Goal: Find specific page/section: Find specific page/section

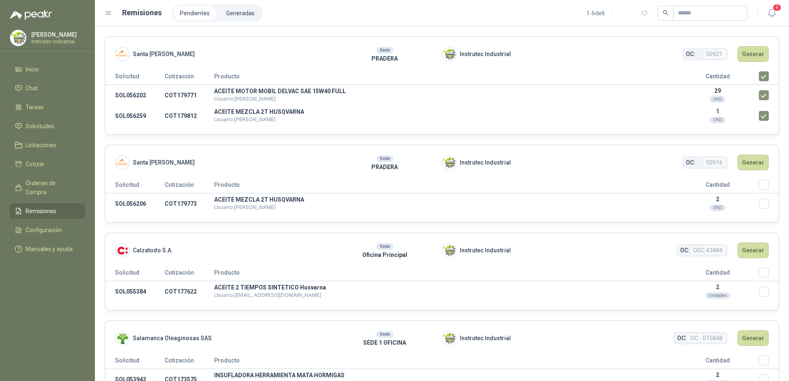
click at [241, 155] on header "Santa [PERSON_NAME] Sede PRADERA Instrutec Industrial OC: 50916 Generar" at bounding box center [442, 162] width 674 height 35
click at [721, 202] on p "2" at bounding box center [717, 199] width 83 height 7
click at [759, 191] on th "Seleccionar/deseleccionar" at bounding box center [769, 187] width 20 height 14
drag, startPoint x: 166, startPoint y: 152, endPoint x: 123, endPoint y: 152, distance: 42.5
click at [166, 152] on header "Santa [PERSON_NAME] Sede PRADERA Instrutec Industrial OC: 50916 Generar" at bounding box center [442, 162] width 674 height 35
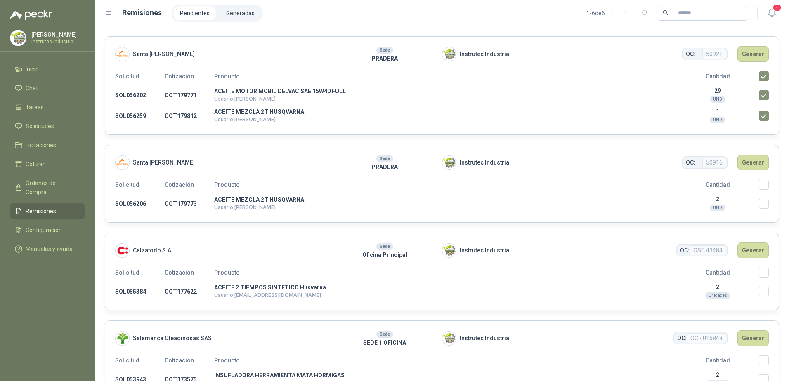
click at [137, 163] on span "Santa [PERSON_NAME]" at bounding box center [164, 162] width 62 height 9
drag, startPoint x: 137, startPoint y: 163, endPoint x: 119, endPoint y: 159, distance: 18.7
click at [119, 159] on img at bounding box center [123, 163] width 14 height 14
click at [43, 186] on span "Órdenes de Compra" at bounding box center [52, 188] width 52 height 18
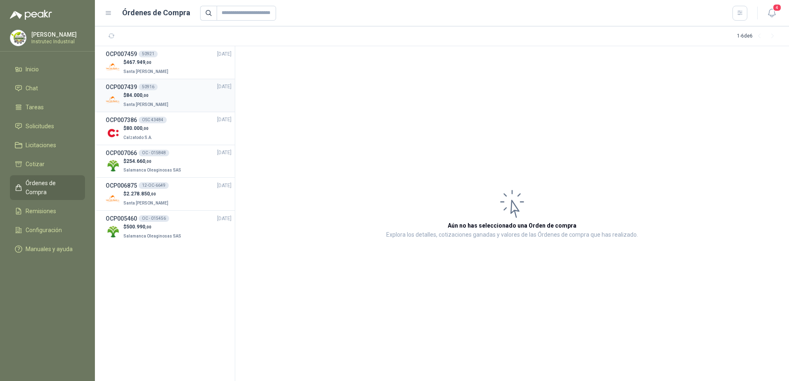
click at [203, 93] on div "$ 84.000 ,00 Santa [PERSON_NAME]" at bounding box center [169, 100] width 126 height 17
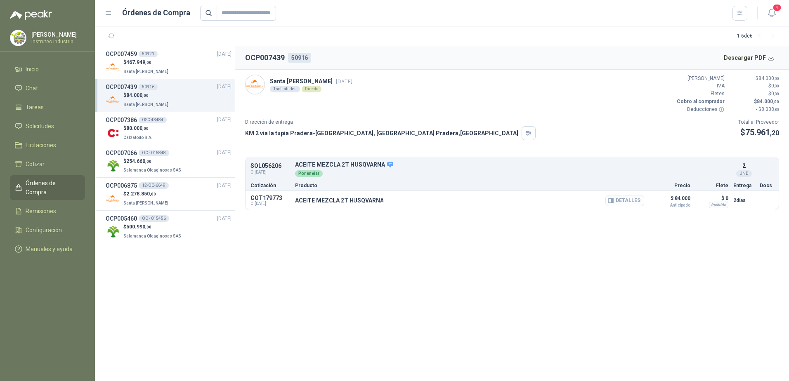
click at [634, 202] on button "Detalles" at bounding box center [624, 200] width 39 height 11
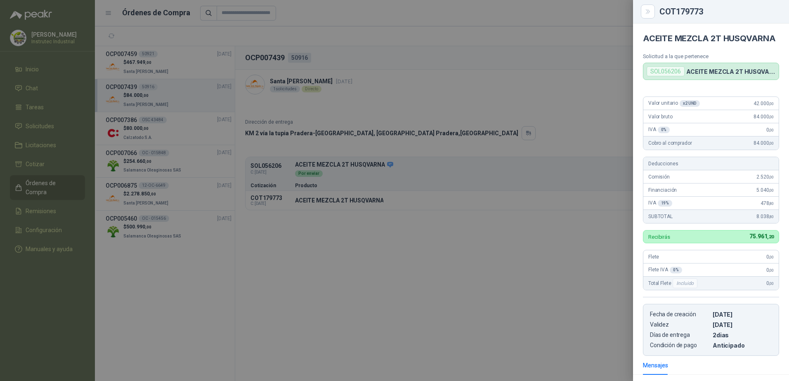
click at [411, 107] on div at bounding box center [394, 190] width 789 height 381
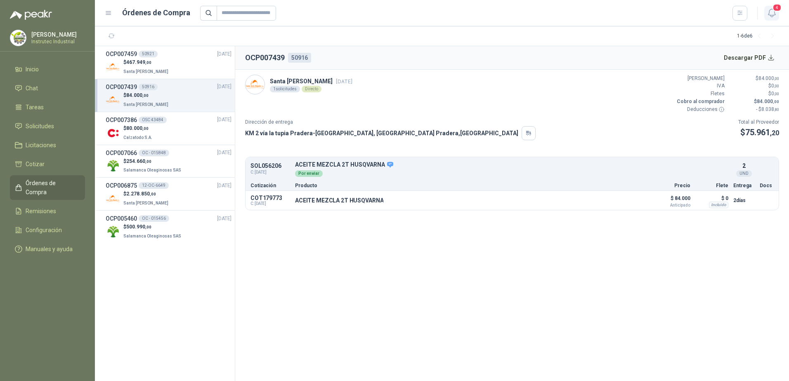
click at [771, 11] on icon "button" at bounding box center [772, 13] width 10 height 10
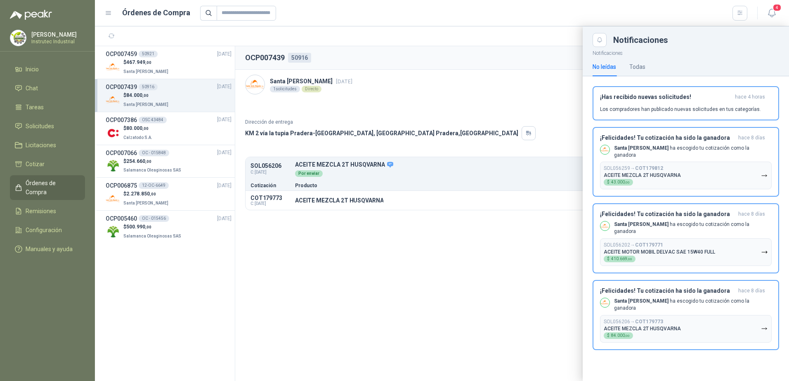
drag, startPoint x: 771, startPoint y: 11, endPoint x: 722, endPoint y: 14, distance: 48.8
click at [771, 11] on icon "button" at bounding box center [772, 13] width 10 height 10
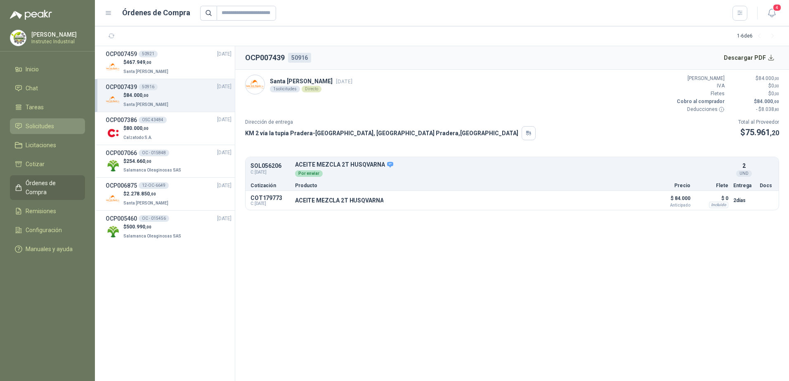
click at [43, 125] on span "Solicitudes" at bounding box center [40, 126] width 28 height 9
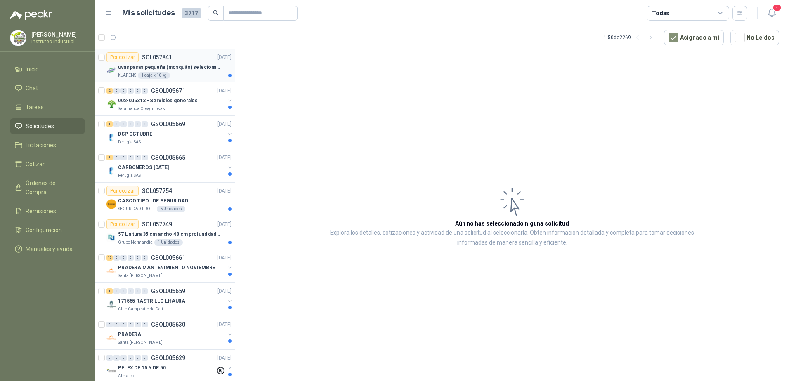
click at [180, 65] on p "uvas pasas pequeña (mosquito) selecionada" at bounding box center [169, 68] width 103 height 8
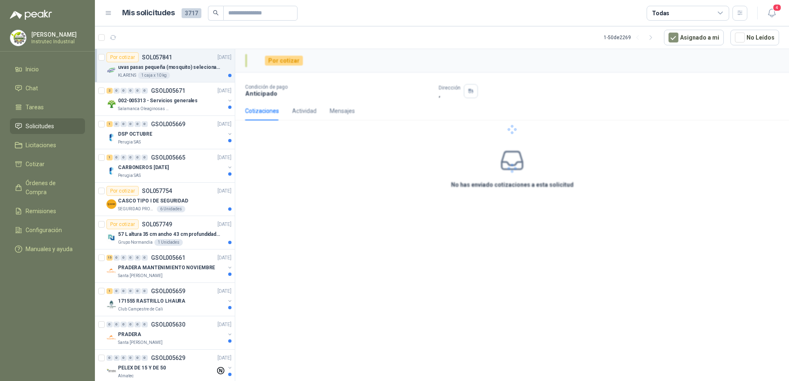
click at [189, 61] on div "Por cotizar SOL057841 [DATE]" at bounding box center [168, 57] width 125 height 10
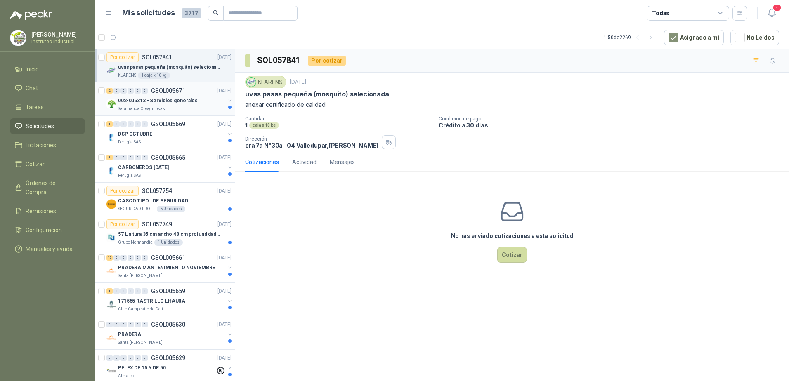
click at [183, 92] on p "GSOL005671" at bounding box center [168, 91] width 34 height 6
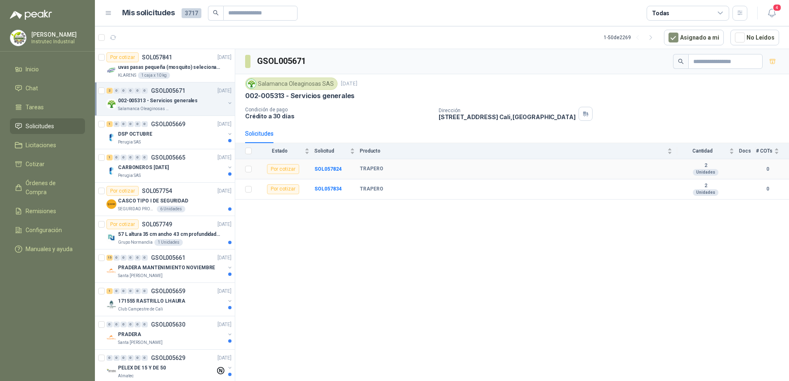
click at [373, 173] on td "TRAPERO" at bounding box center [518, 169] width 317 height 20
click at [151, 137] on div "DSP OCTUBRE" at bounding box center [171, 134] width 107 height 10
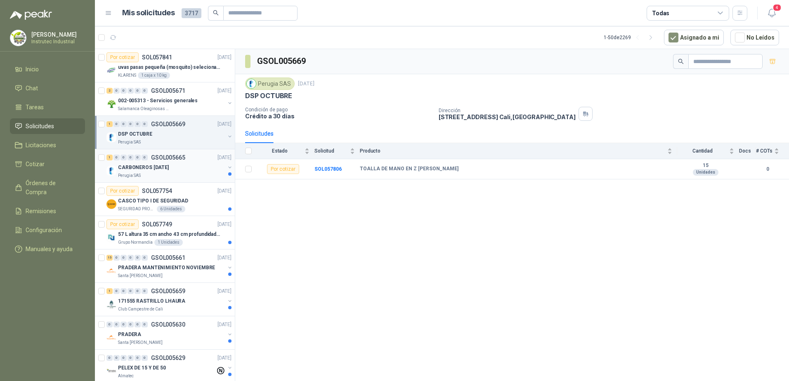
click at [180, 172] on div "CARBONEROS [DATE]" at bounding box center [171, 168] width 107 height 10
